Goal: Find specific page/section: Find specific page/section

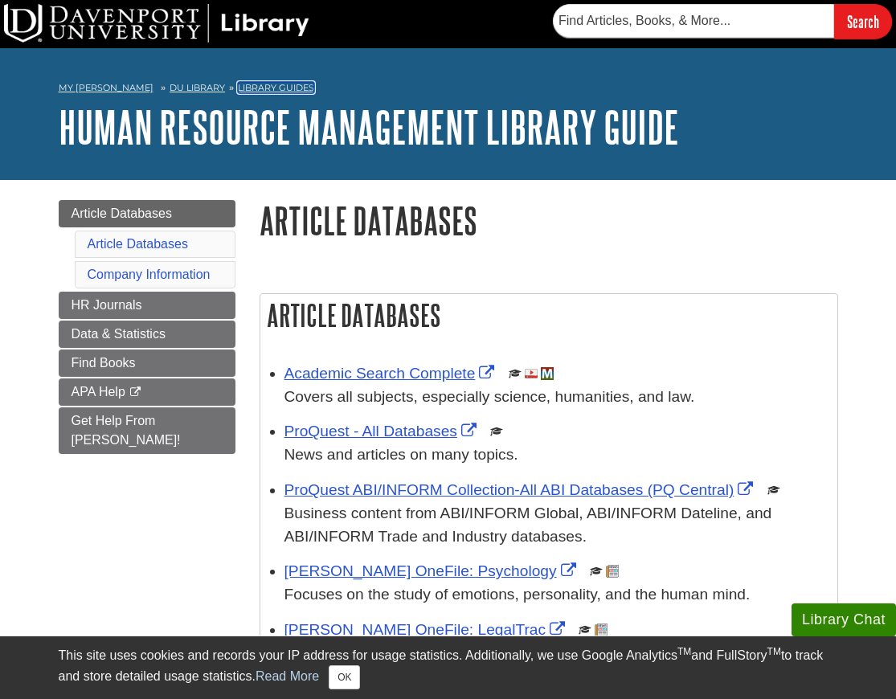
click at [268, 84] on link "Library Guides" at bounding box center [276, 87] width 76 height 11
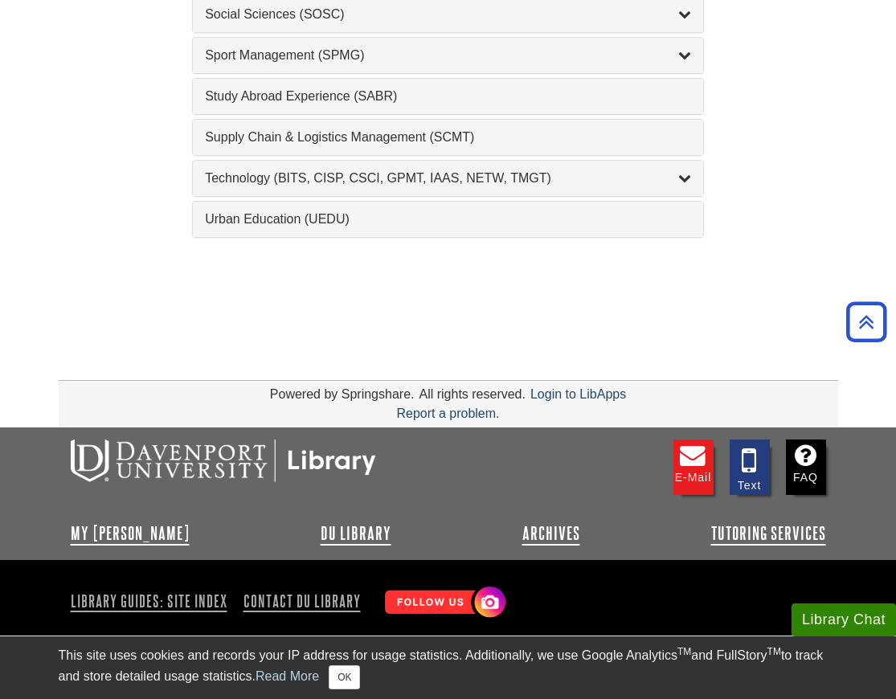
scroll to position [1941, 0]
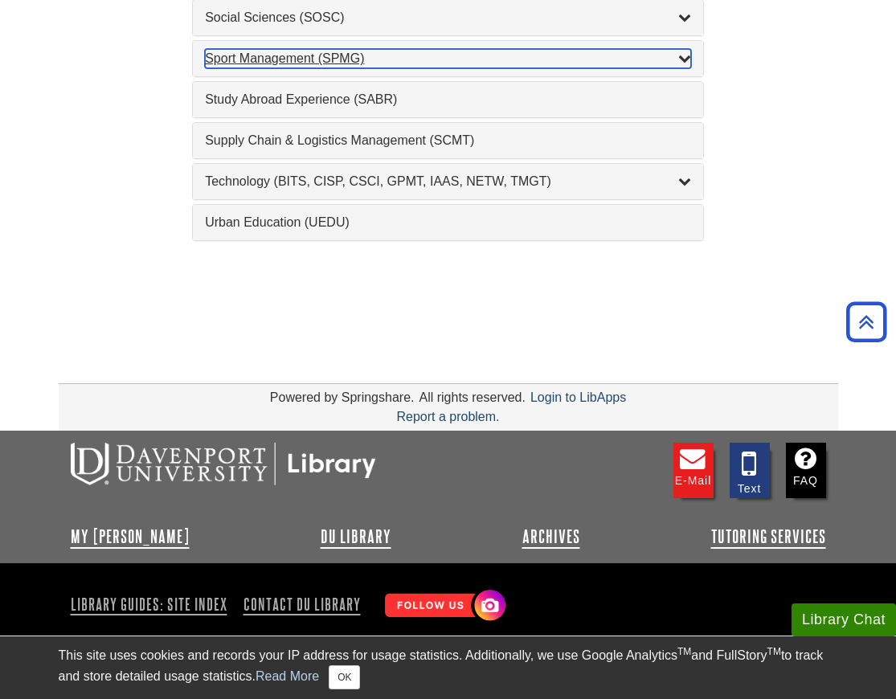
click at [347, 59] on div "Sport Management (SPMG) , 2 guides" at bounding box center [448, 58] width 486 height 19
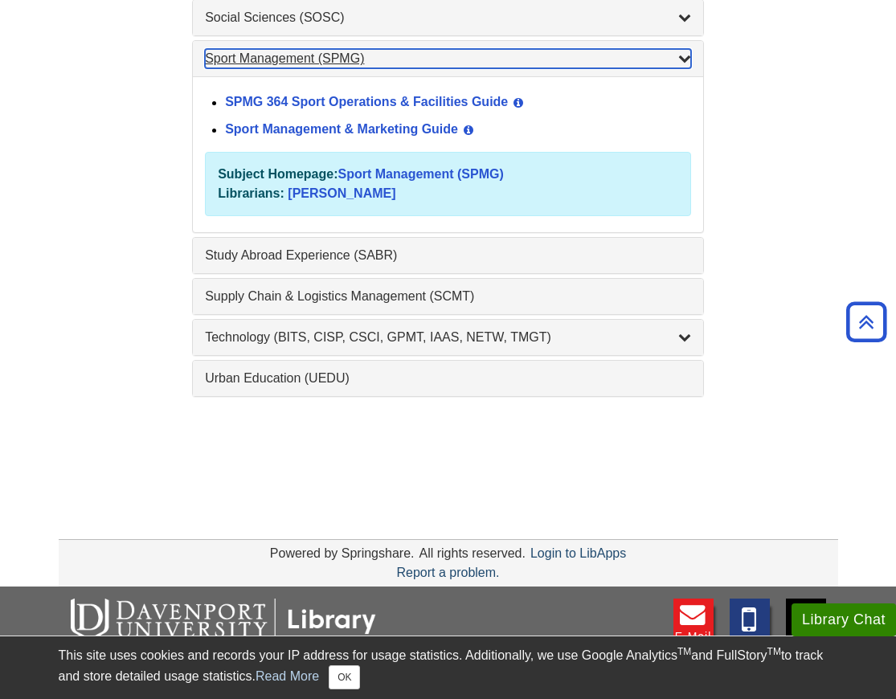
click at [345, 51] on div "Sport Management (SPMG) , 2 guides" at bounding box center [448, 58] width 486 height 19
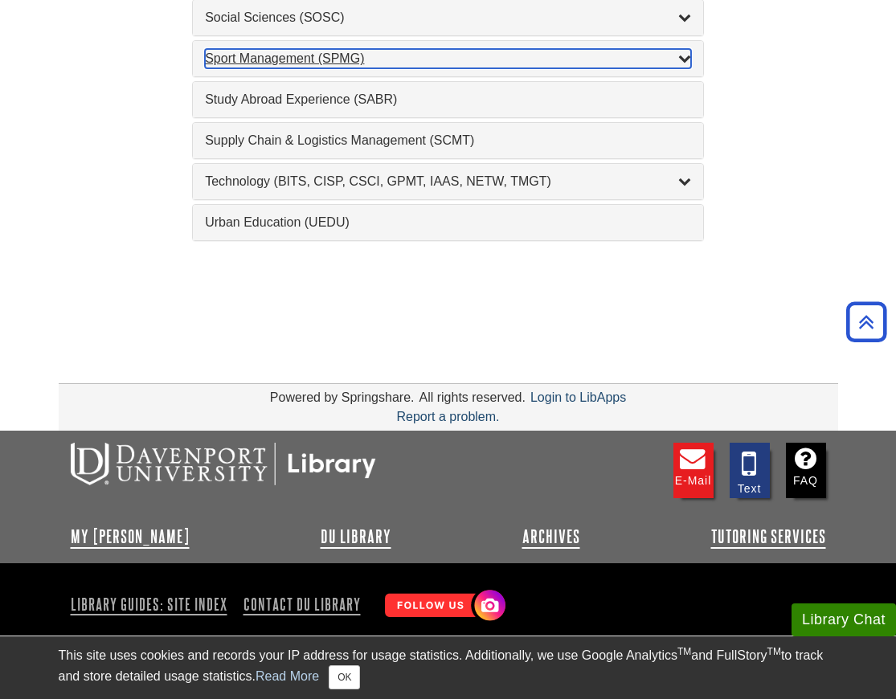
click at [345, 52] on div "Sport Management (SPMG) , 2 guides" at bounding box center [448, 58] width 486 height 19
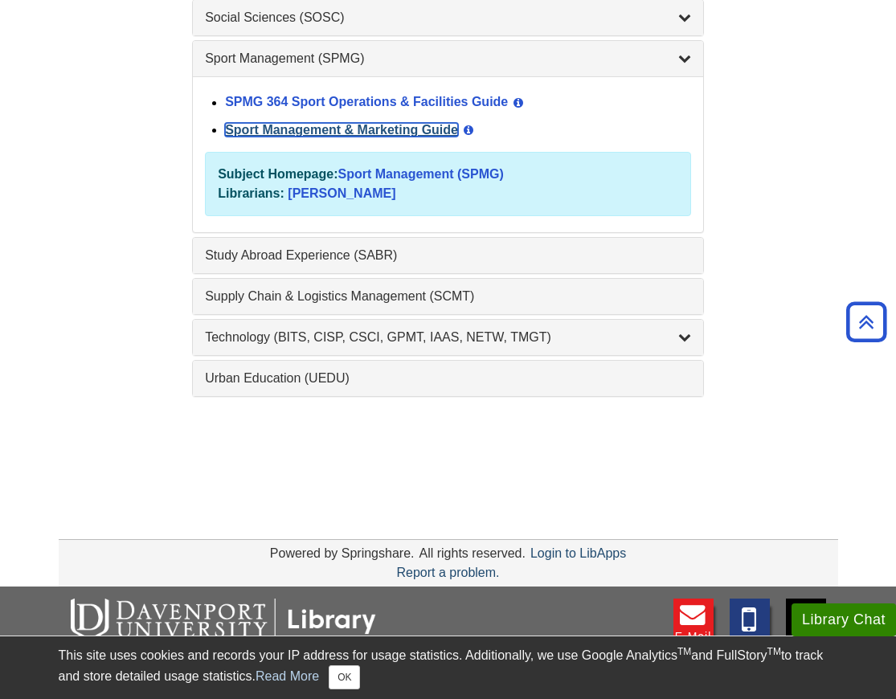
click at [361, 130] on link "Sport Management & Marketing Guide" at bounding box center [341, 130] width 233 height 14
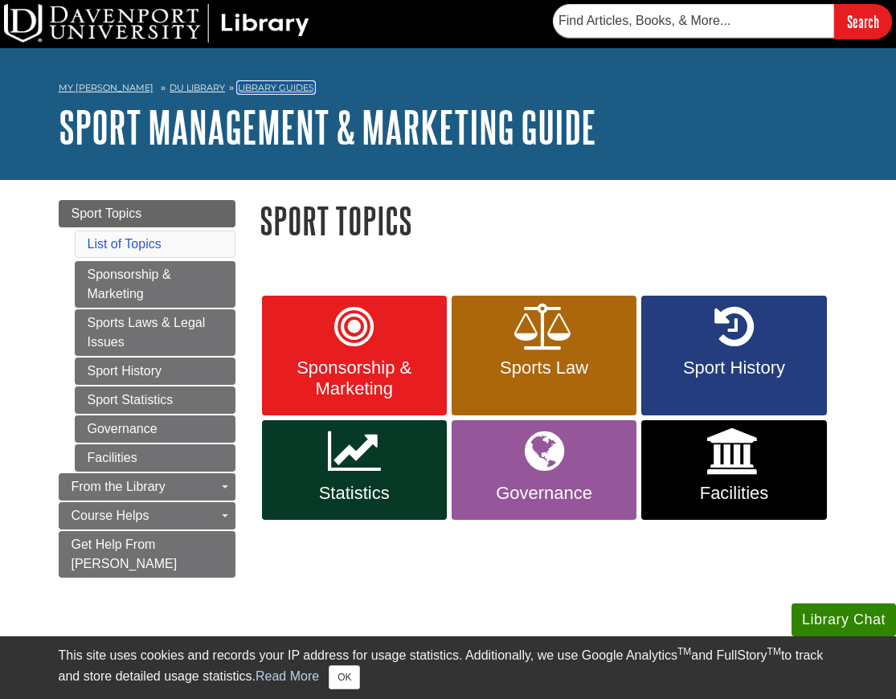
click at [248, 84] on link "Library Guides" at bounding box center [276, 87] width 76 height 11
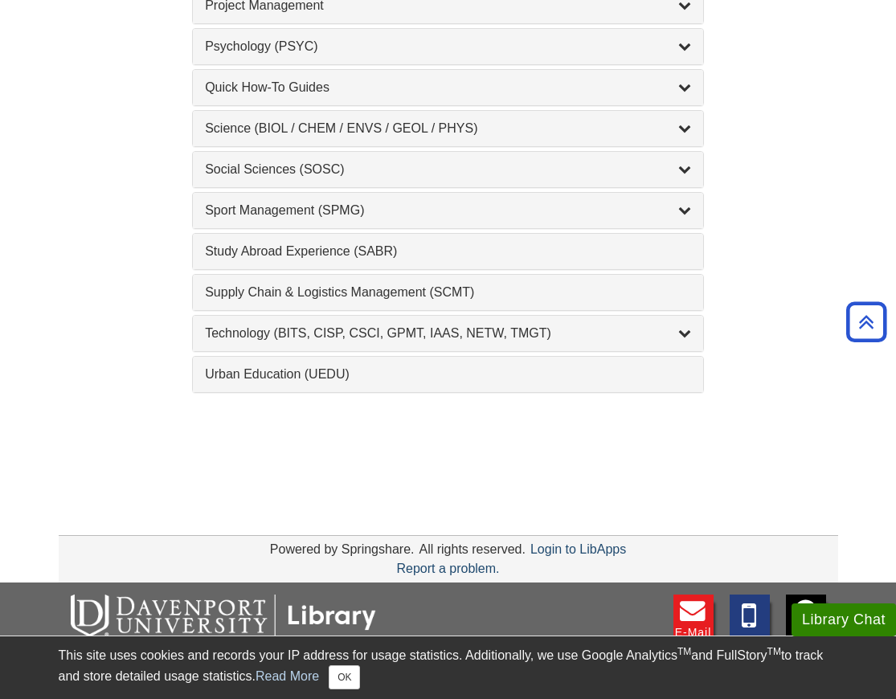
scroll to position [1759, 0]
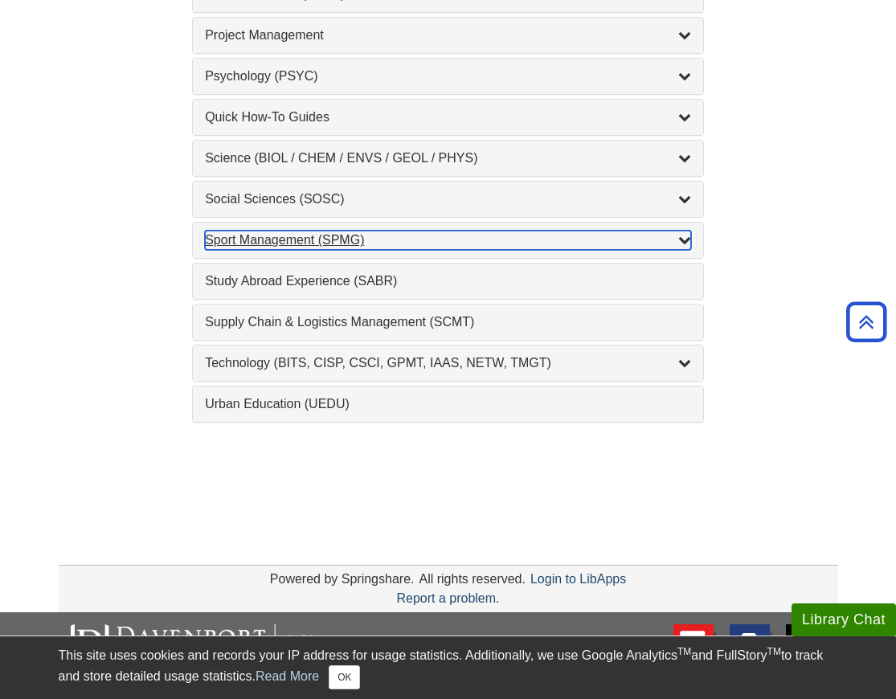
click at [678, 240] on icon "List of Subjects" at bounding box center [684, 239] width 13 height 13
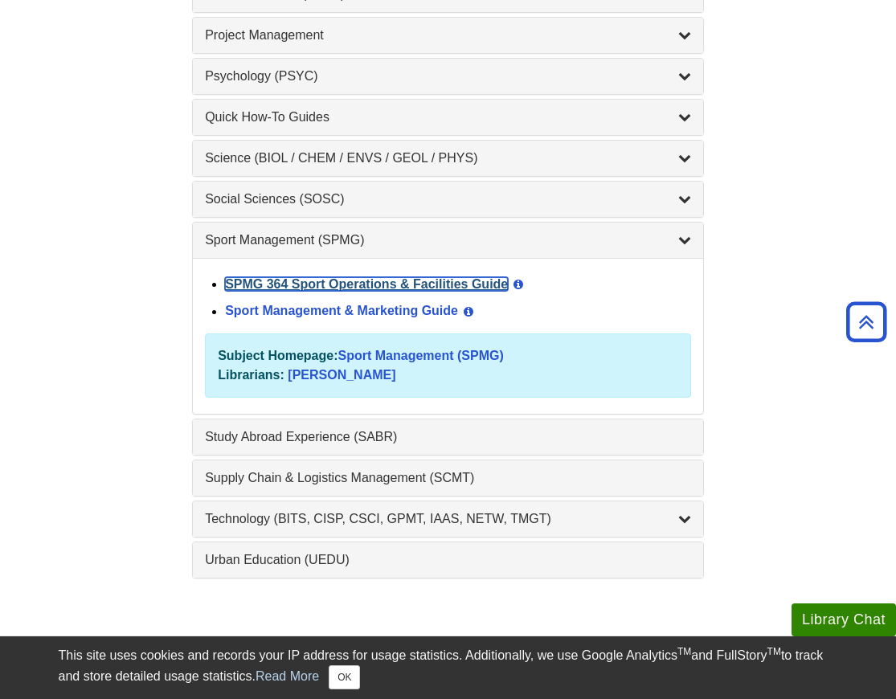
click at [381, 280] on link "SPMG 364 Sport Operations & Facilities Guide" at bounding box center [366, 284] width 283 height 14
